Goal: Task Accomplishment & Management: Complete application form

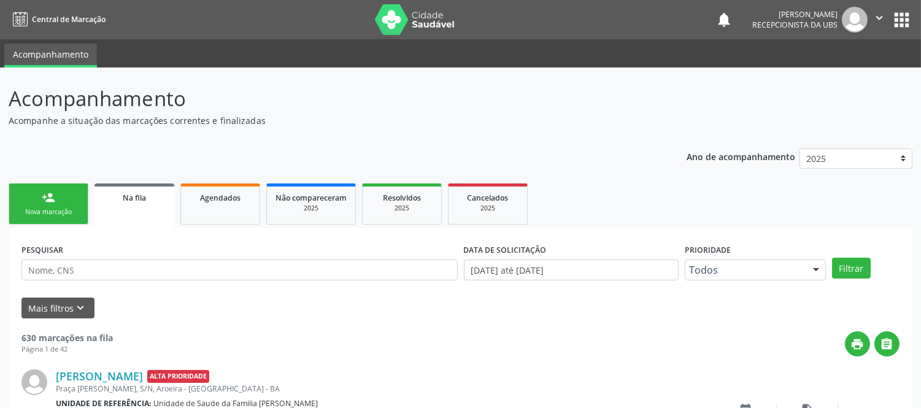
click at [130, 187] on link "Na fila" at bounding box center [135, 206] width 80 height 44
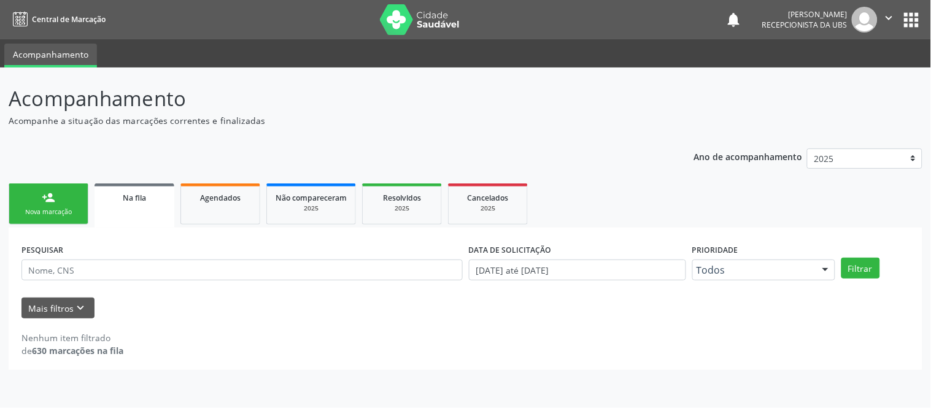
click at [156, 201] on div "Na fila" at bounding box center [134, 197] width 63 height 13
click at [68, 207] on div "Nova marcação" at bounding box center [48, 211] width 61 height 9
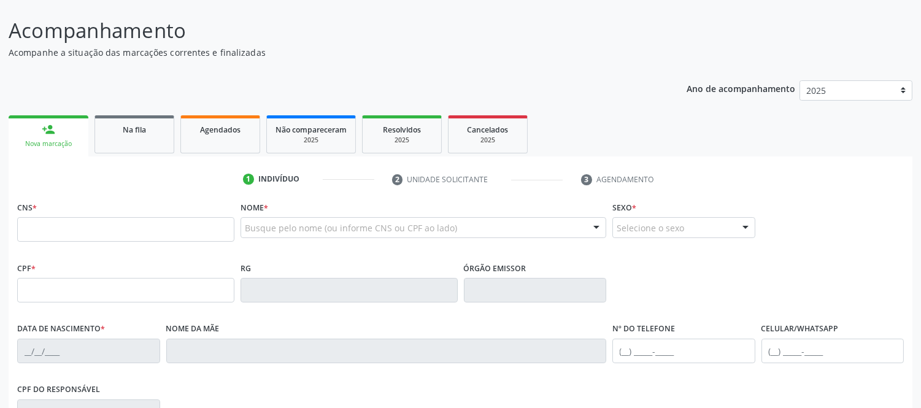
scroll to position [136, 0]
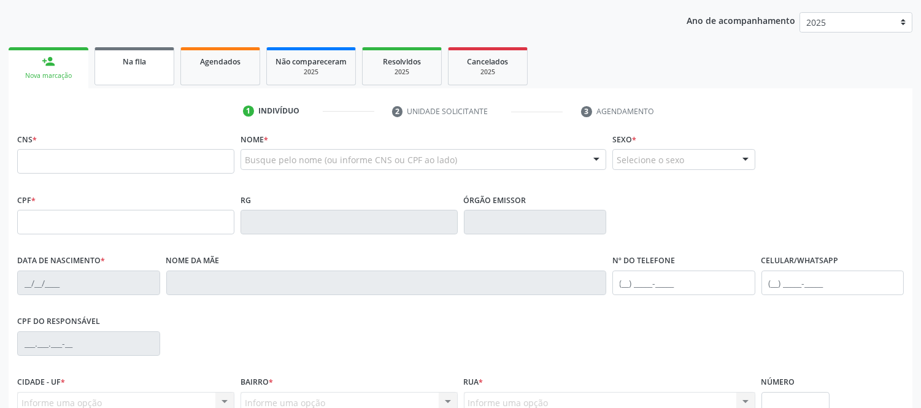
click at [139, 59] on span "Na fila" at bounding box center [134, 61] width 23 height 10
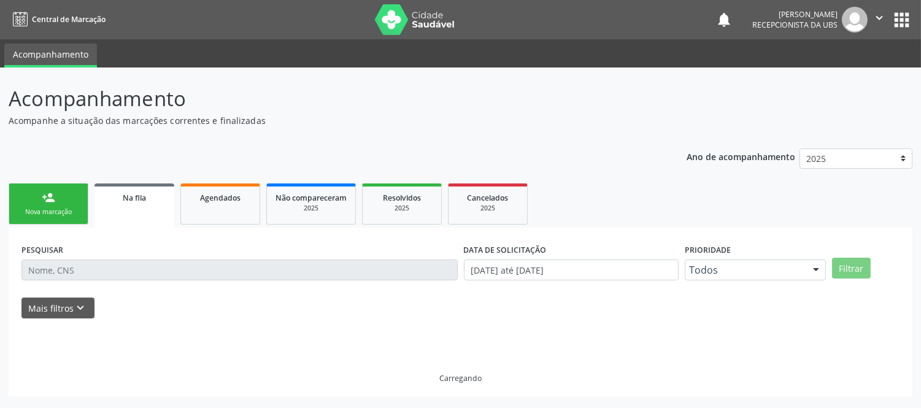
scroll to position [0, 0]
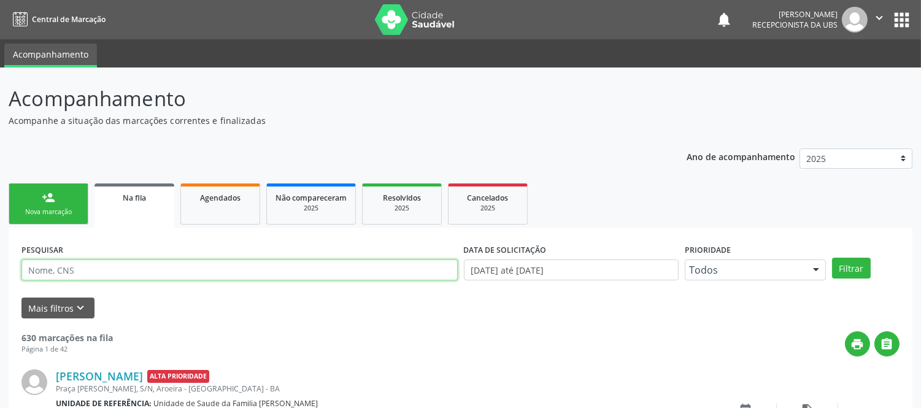
click at [110, 266] on input "text" at bounding box center [239, 270] width 436 height 21
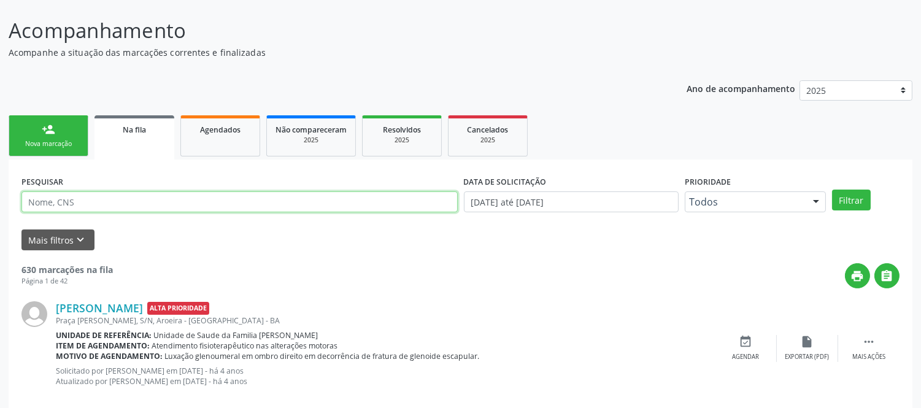
scroll to position [136, 0]
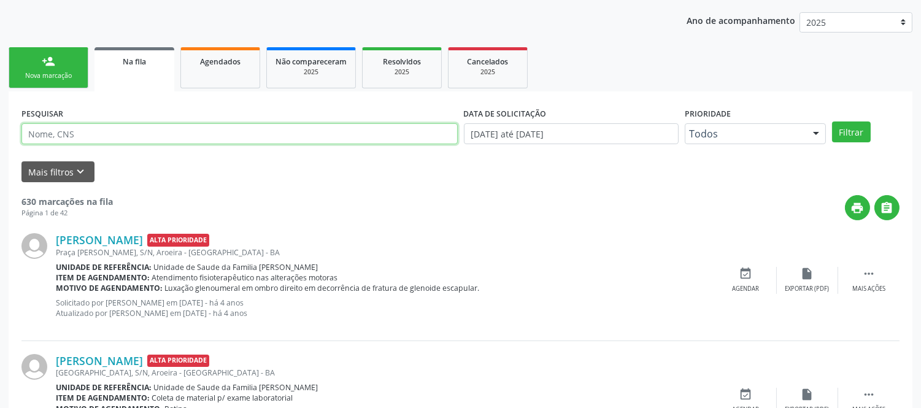
click at [132, 137] on input "text" at bounding box center [239, 133] width 436 height 21
type input "700806465143582"
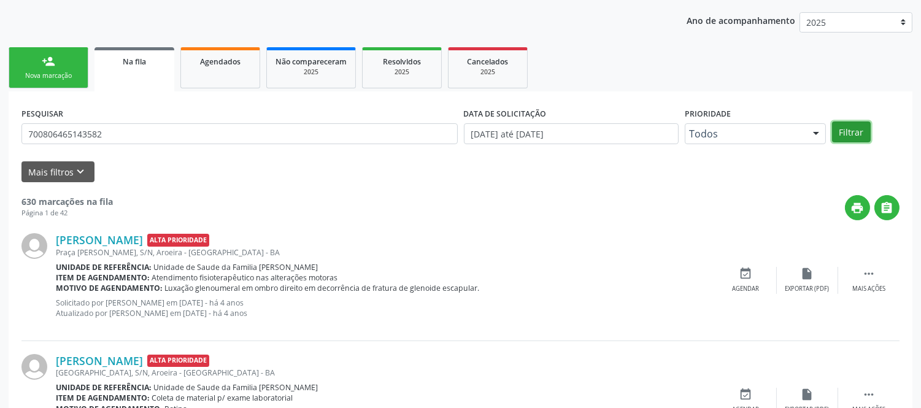
click at [861, 126] on button "Filtrar" at bounding box center [851, 132] width 39 height 21
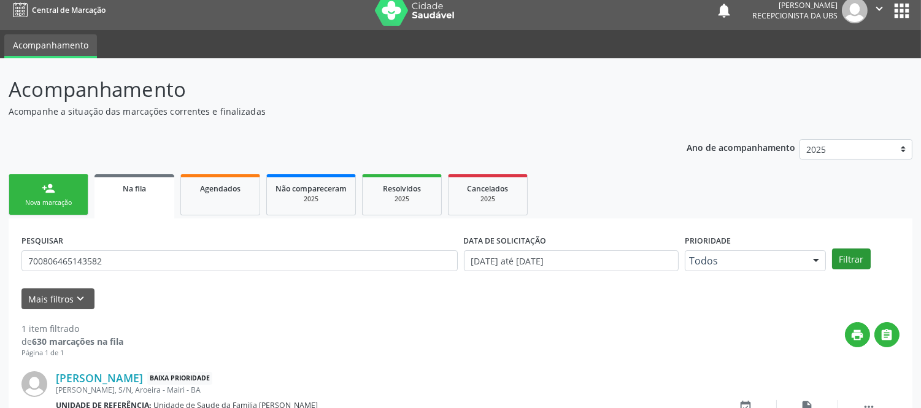
scroll to position [90, 0]
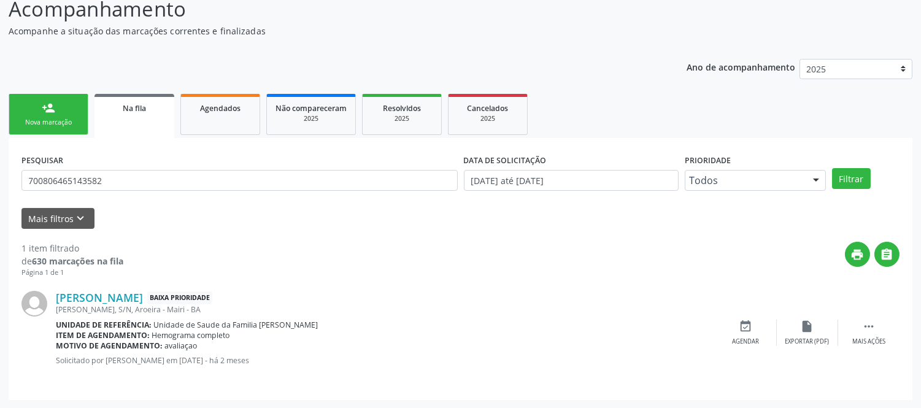
drag, startPoint x: 271, startPoint y: 357, endPoint x: 333, endPoint y: 363, distance: 62.3
click at [333, 363] on p "Solicitado por [PERSON_NAME] em [DATE] - há 2 meses" at bounding box center [386, 360] width 660 height 10
click at [338, 362] on p "Solicitado por [PERSON_NAME] em [DATE] - há 2 meses" at bounding box center [386, 360] width 660 height 10
click at [61, 115] on link "person_add Nova marcação" at bounding box center [49, 114] width 80 height 41
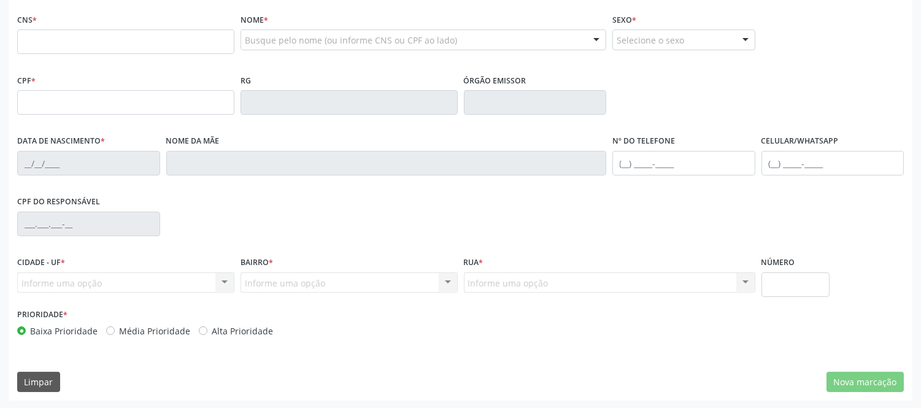
scroll to position [0, 0]
